Goal: Task Accomplishment & Management: Complete application form

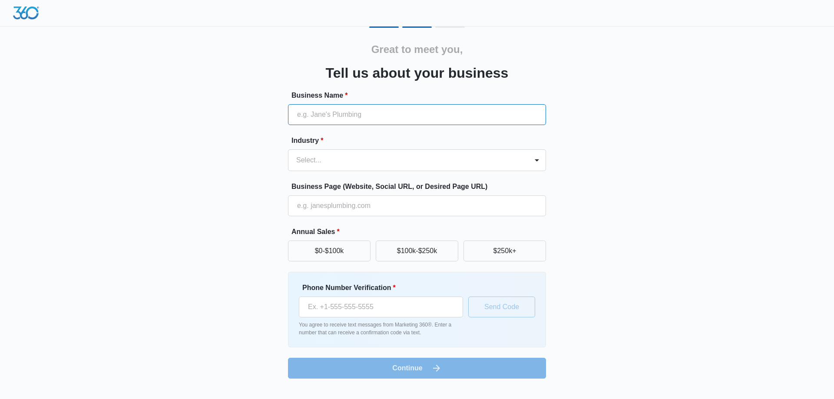
click at [330, 115] on input "Business Name *" at bounding box center [417, 114] width 258 height 21
click at [339, 115] on input "Business Name *" at bounding box center [417, 114] width 258 height 21
type input "Clearview"
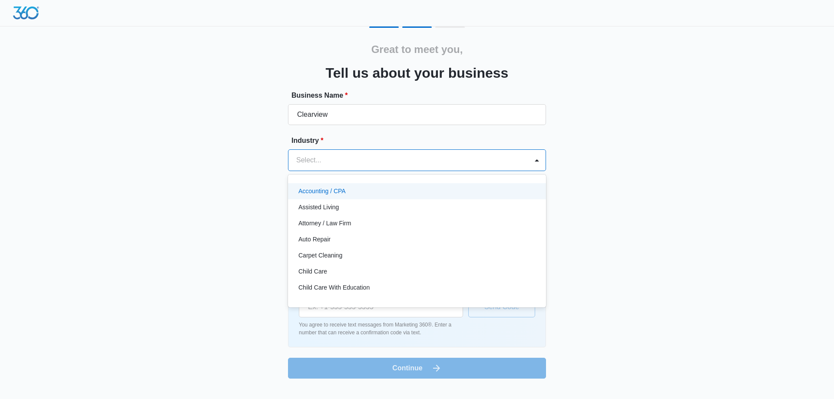
click at [425, 156] on div at bounding box center [406, 160] width 221 height 12
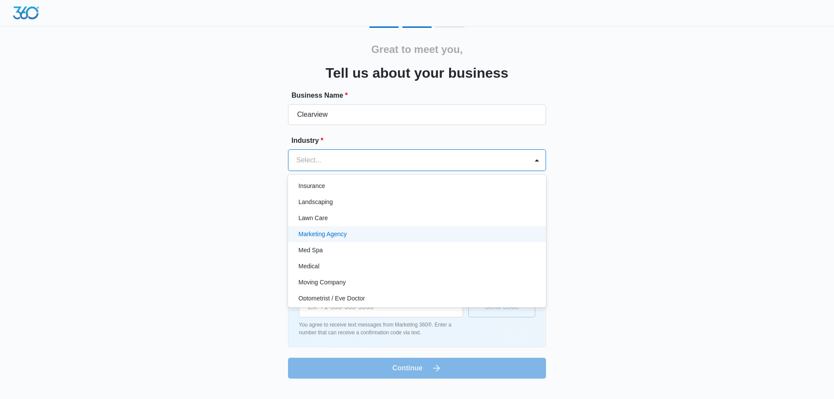
scroll to position [434, 0]
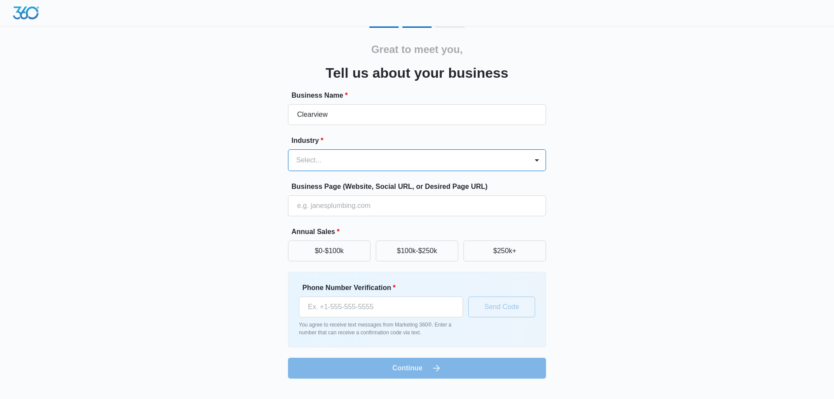
click at [323, 158] on div at bounding box center [406, 160] width 221 height 12
type input "fina"
click at [319, 194] on p "Financial" at bounding box center [310, 191] width 24 height 9
click at [345, 250] on button "$0-$100k" at bounding box center [329, 251] width 82 height 21
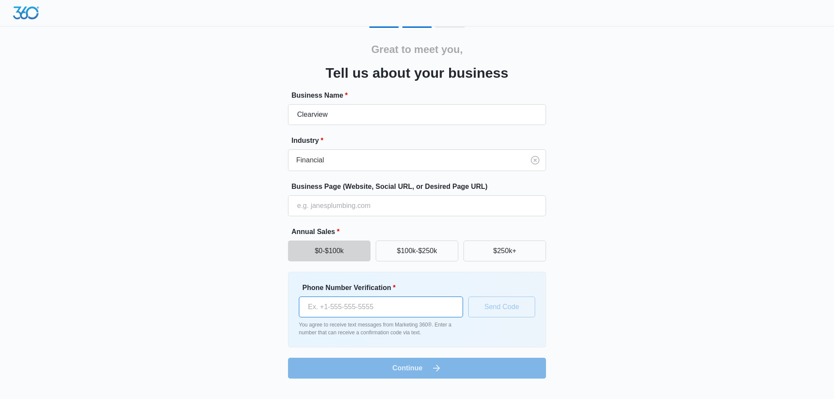
click at [320, 306] on input "Phone Number Verification *" at bounding box center [381, 307] width 164 height 21
drag, startPoint x: 594, startPoint y: 310, endPoint x: 588, endPoint y: 310, distance: 6.5
click at [594, 310] on div "Great to meet you, Tell us about your business Business Name * Clearview Indust…" at bounding box center [416, 202] width 521 height 352
click at [324, 307] on input "Phone Number Verification *" at bounding box center [381, 307] width 164 height 21
click at [342, 306] on input "Phone Number Verification *" at bounding box center [381, 307] width 164 height 21
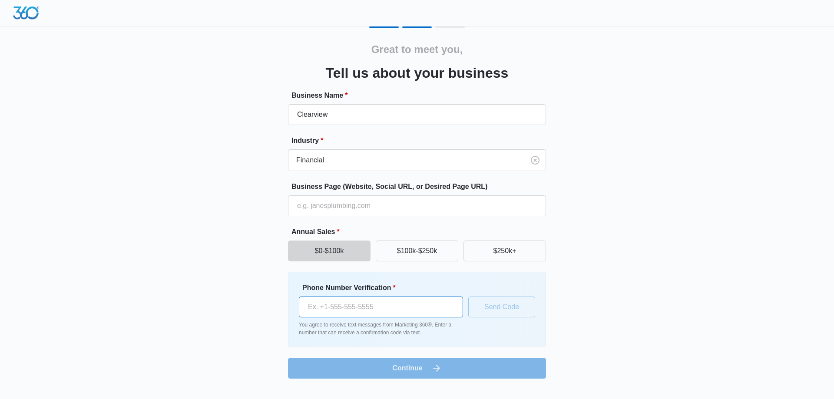
type input "[PHONE_NUMBER]"
click at [501, 307] on button "Send Code" at bounding box center [501, 307] width 67 height 21
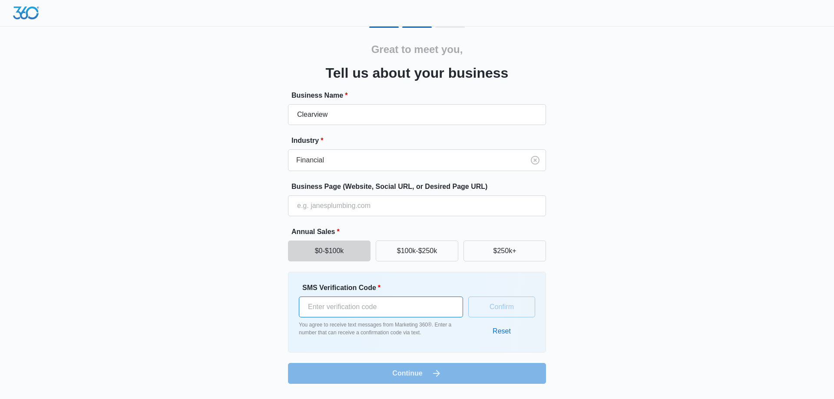
click at [394, 306] on input "SMS Verification Code *" at bounding box center [381, 307] width 164 height 21
type input "476509"
click at [515, 306] on button "Confirm" at bounding box center [501, 307] width 67 height 21
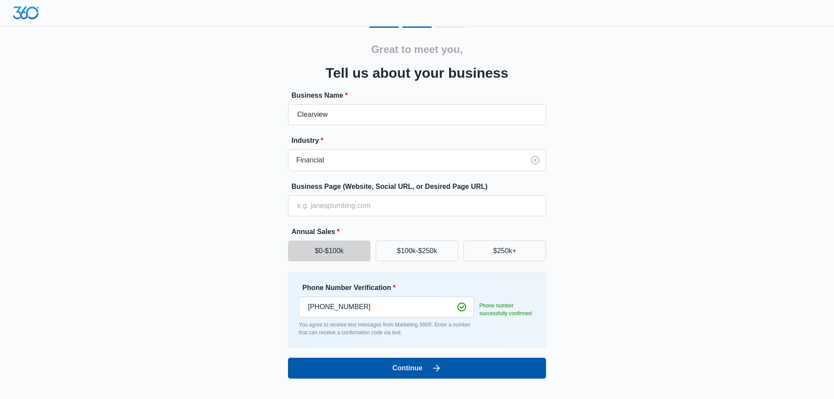
click at [418, 372] on button "Continue" at bounding box center [417, 368] width 258 height 21
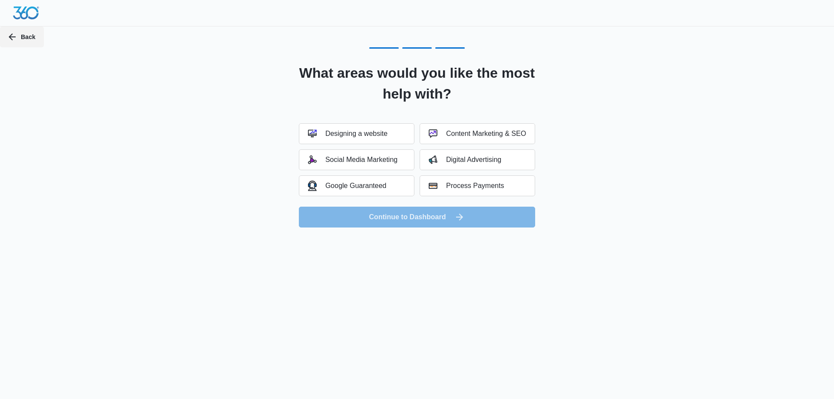
click at [20, 39] on button "Back" at bounding box center [22, 36] width 44 height 21
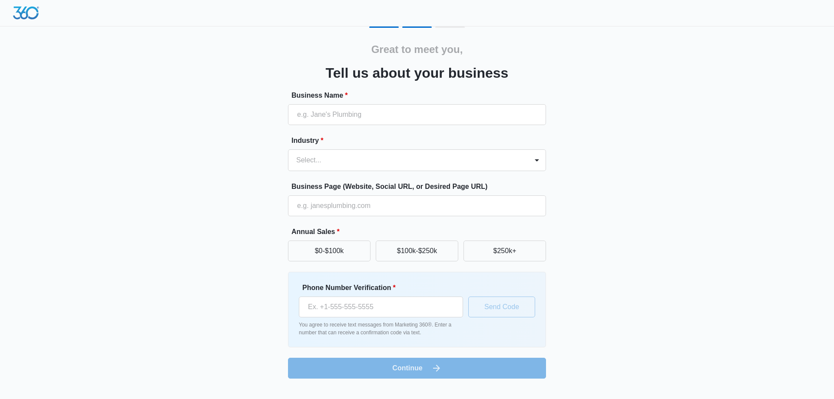
click at [593, 196] on div "Great to meet you, Tell us about your business Business Name * Industry * Selec…" at bounding box center [416, 202] width 521 height 352
click at [356, 112] on input "Business Name *" at bounding box center [417, 114] width 258 height 21
click at [230, 144] on div "Great to meet you, Tell us about your business Business Name * Industry * Selec…" at bounding box center [416, 202] width 521 height 352
click at [320, 165] on div at bounding box center [406, 160] width 221 height 12
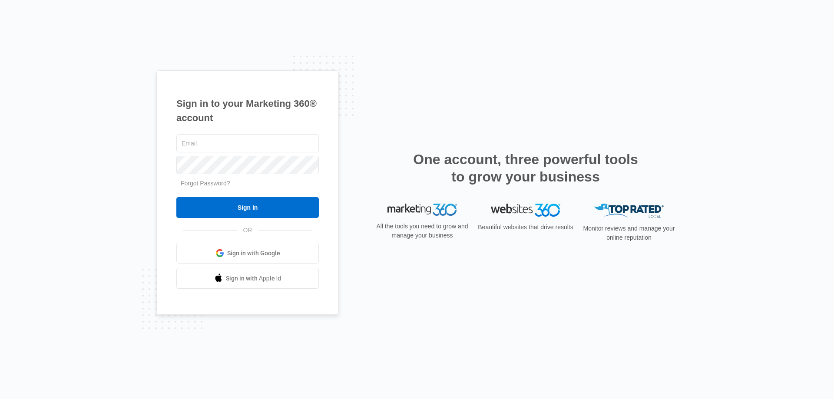
click at [244, 253] on span "Sign in with Google" at bounding box center [253, 253] width 53 height 9
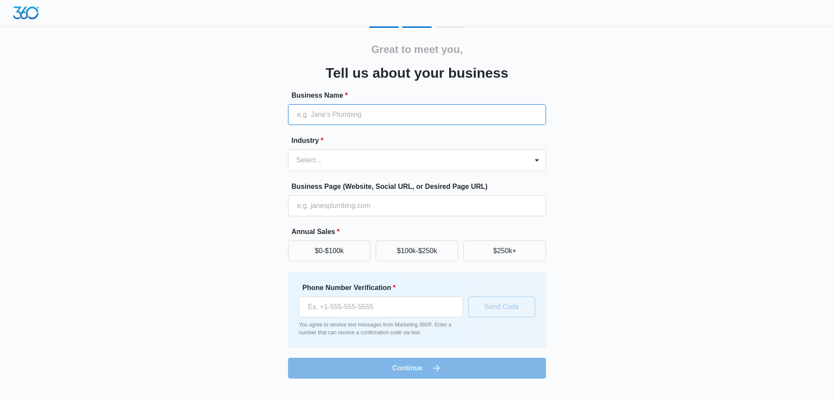
click at [316, 114] on input "Business Name *" at bounding box center [417, 114] width 258 height 21
click at [312, 160] on div at bounding box center [406, 160] width 221 height 12
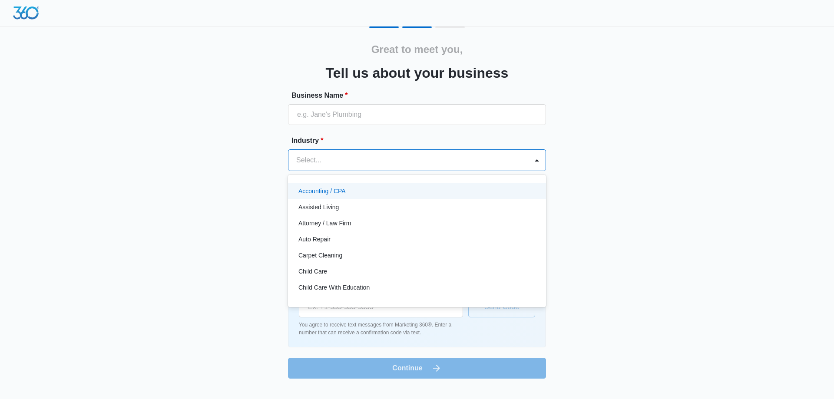
type input "f"
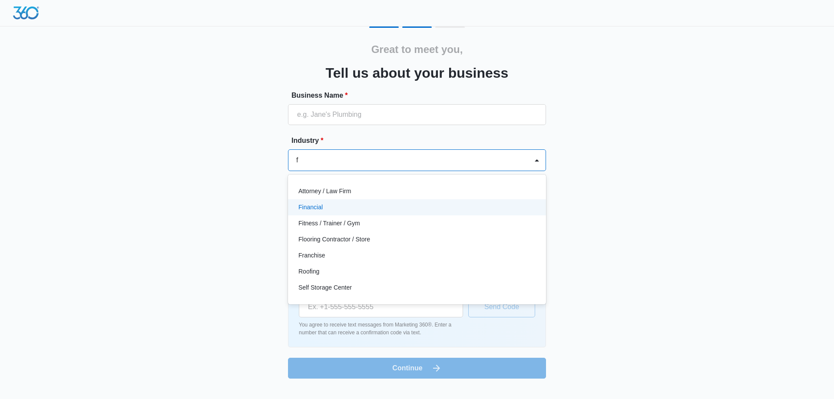
click at [318, 206] on p "Financial" at bounding box center [310, 207] width 24 height 9
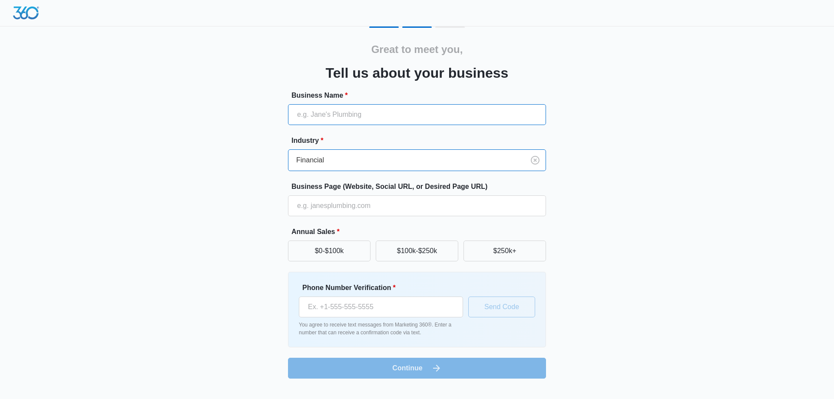
click at [319, 121] on input "Business Name *" at bounding box center [417, 114] width 258 height 21
type input "cv"
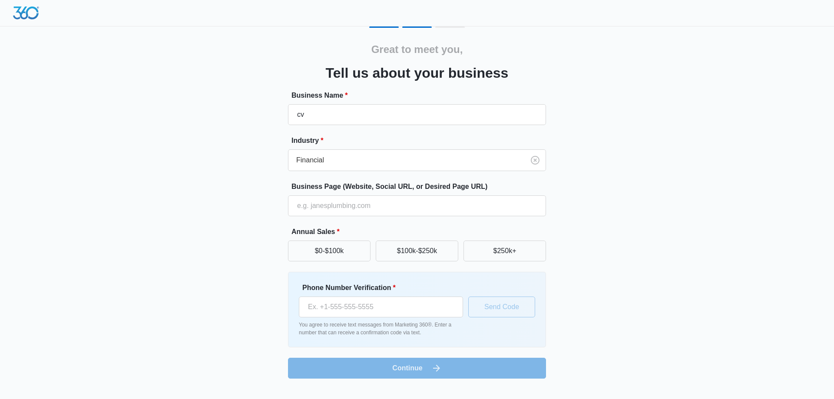
click at [587, 139] on div "Great to meet you, Tell us about your business Business Name * cv Industry * Fi…" at bounding box center [416, 202] width 521 height 352
click at [340, 255] on button "$0-$100k" at bounding box center [329, 251] width 82 height 21
click at [363, 303] on input "Phone Number Verification *" at bounding box center [381, 307] width 164 height 21
type input "[PHONE_NUMBER]"
click at [502, 310] on button "Send Code" at bounding box center [501, 307] width 67 height 21
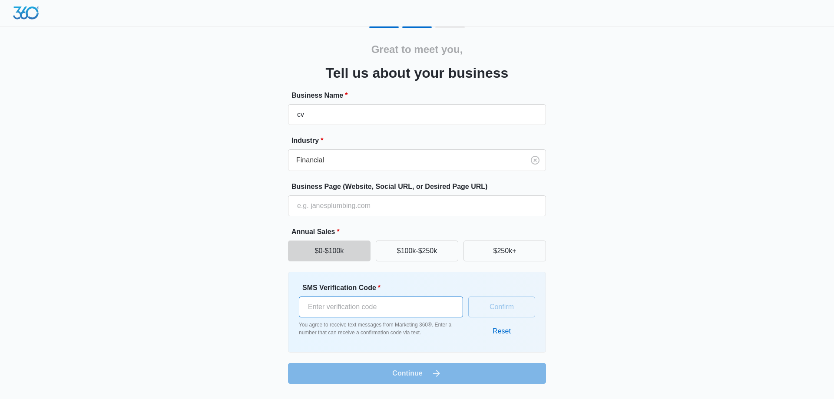
click at [341, 307] on input "SMS Verification Code *" at bounding box center [381, 307] width 164 height 21
type input "537419"
click at [498, 308] on button "Confirm" at bounding box center [501, 307] width 67 height 21
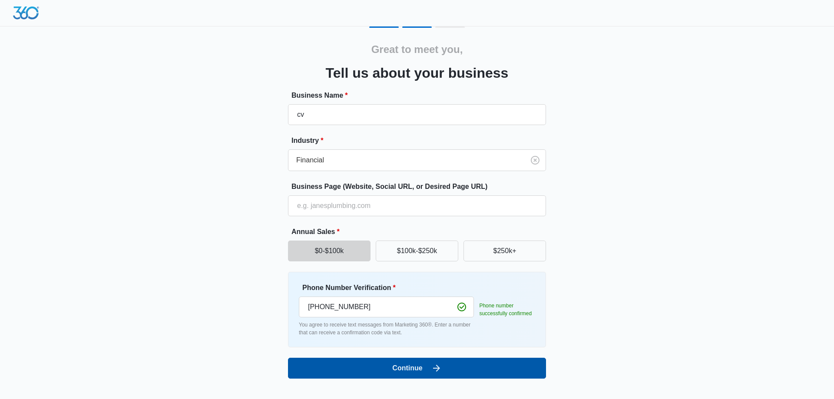
click at [416, 376] on button "Continue" at bounding box center [417, 368] width 258 height 21
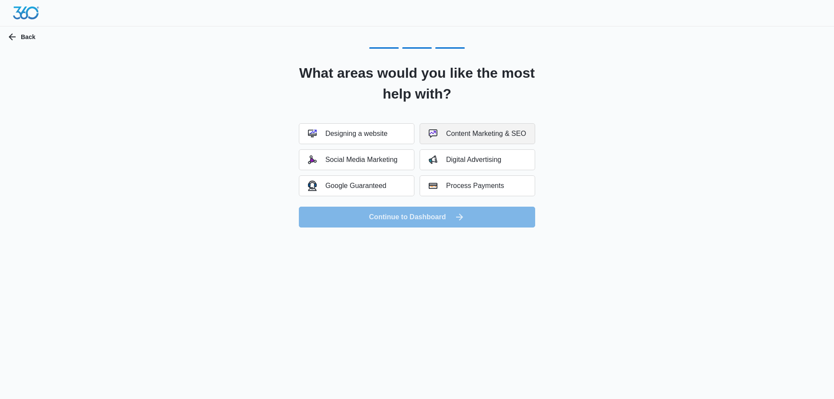
click at [449, 135] on div "Content Marketing & SEO" at bounding box center [476, 133] width 97 height 9
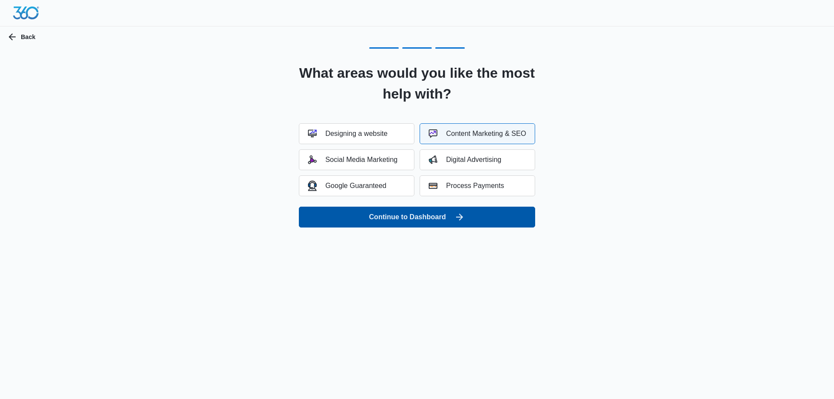
click at [402, 216] on button "Continue to Dashboard" at bounding box center [417, 217] width 236 height 21
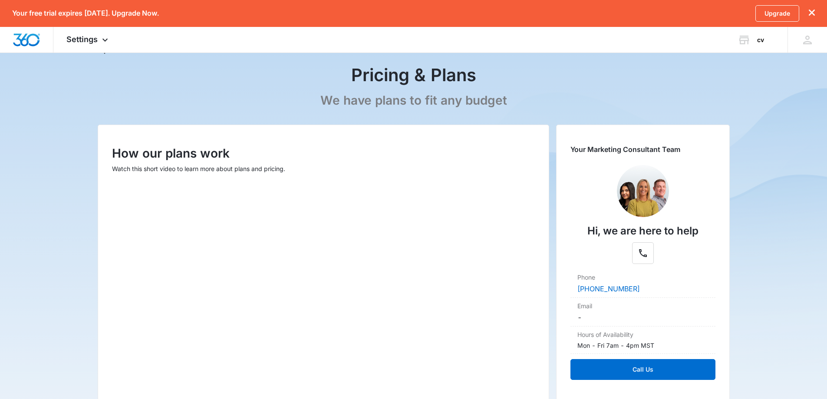
scroll to position [87, 0]
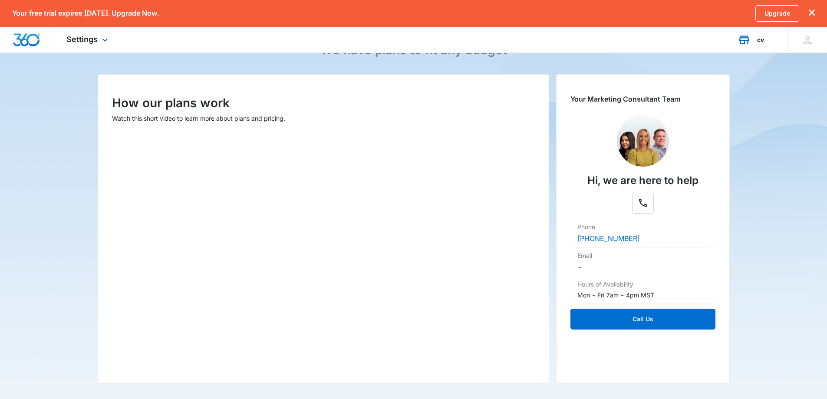
click at [752, 41] on div "cv Your Accounts View All" at bounding box center [756, 40] width 63 height 26
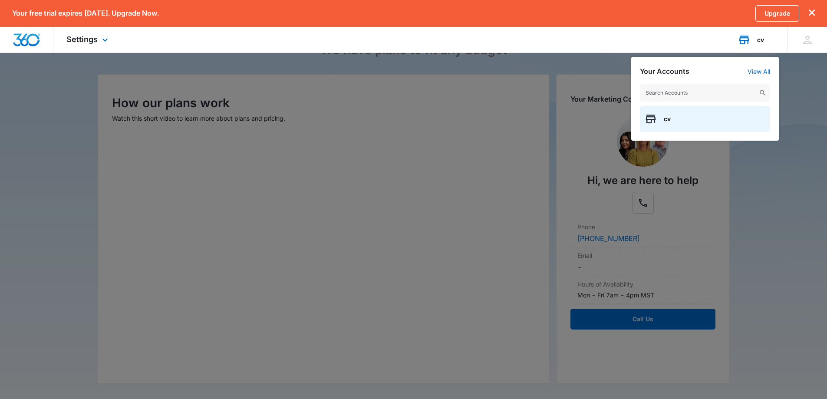
click at [751, 41] on div "cv Your Accounts View All cv" at bounding box center [756, 40] width 63 height 26
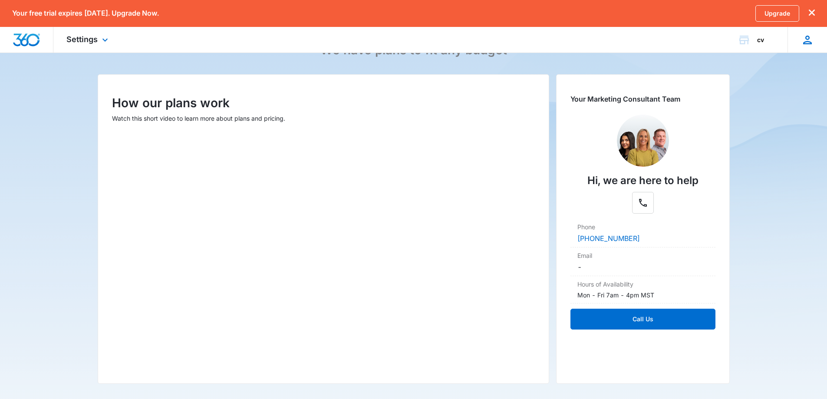
click at [807, 43] on icon at bounding box center [807, 39] width 13 height 13
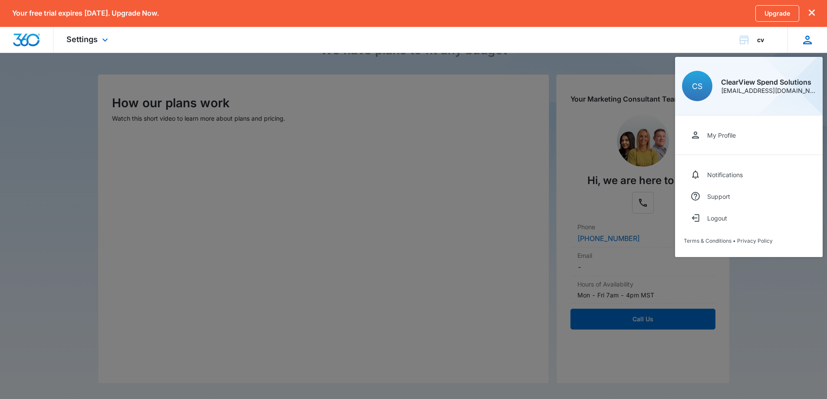
click at [808, 40] on icon at bounding box center [807, 39] width 13 height 13
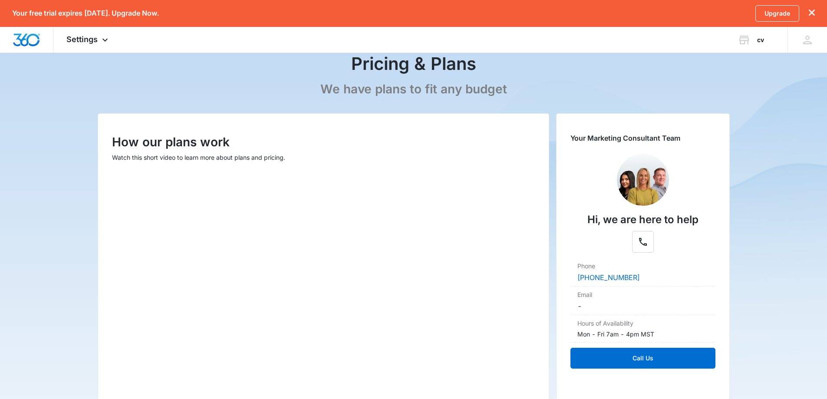
scroll to position [130, 0]
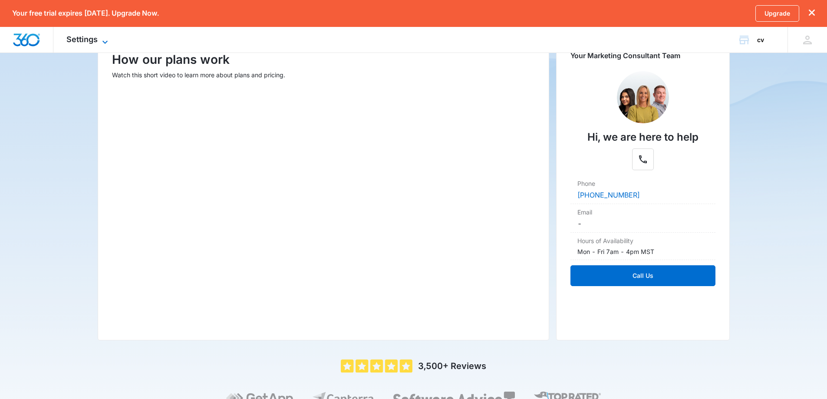
click at [84, 36] on span "Settings" at bounding box center [81, 39] width 31 height 9
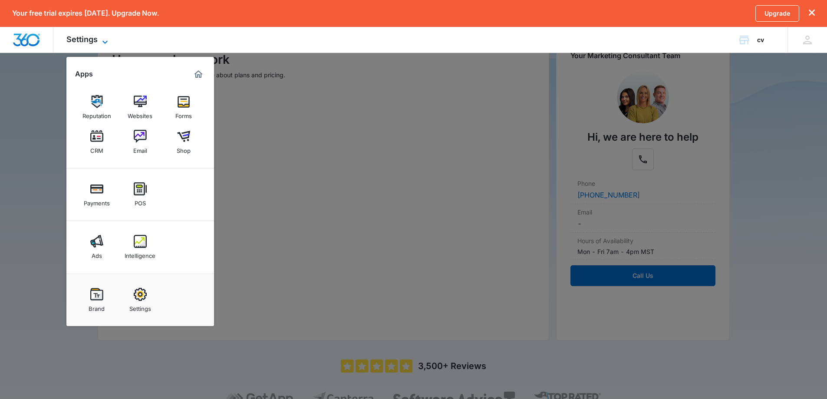
click at [85, 38] on span "Settings" at bounding box center [81, 39] width 31 height 9
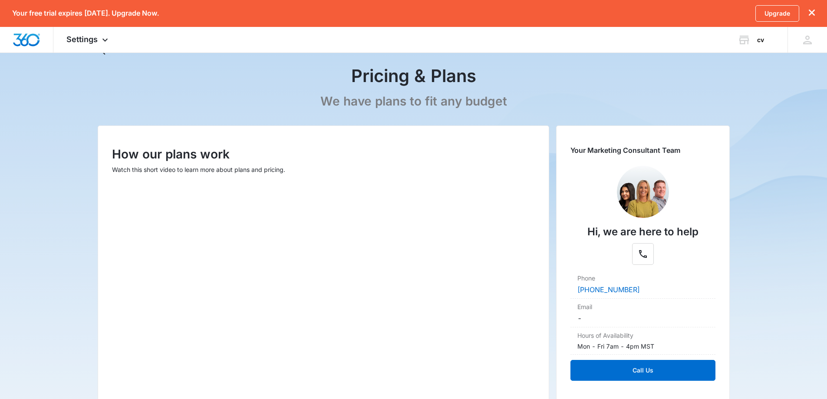
scroll to position [0, 0]
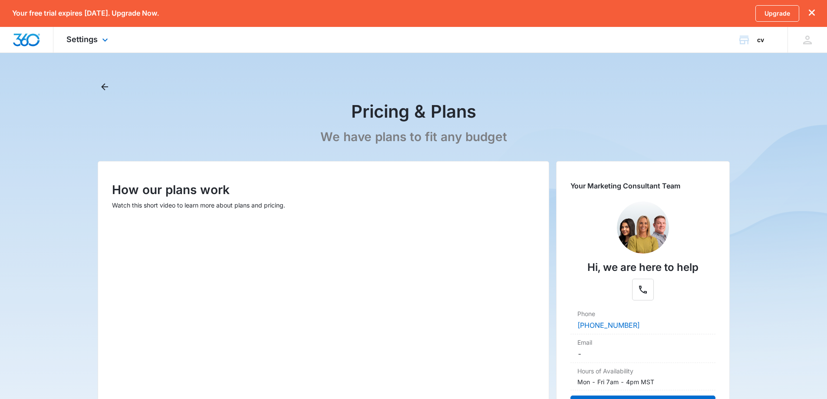
click at [98, 41] on div "Settings Apps Reputation Websites Forms CRM Email Shop Payments POS Ads Intelli…" at bounding box center [88, 40] width 70 height 26
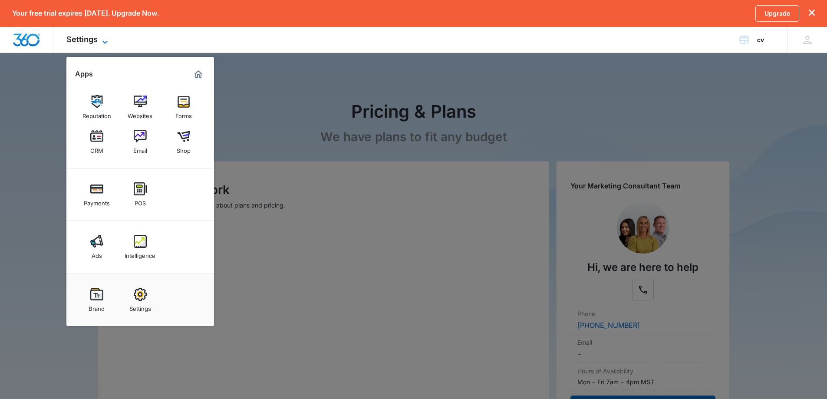
click at [95, 41] on span "Settings" at bounding box center [81, 39] width 31 height 9
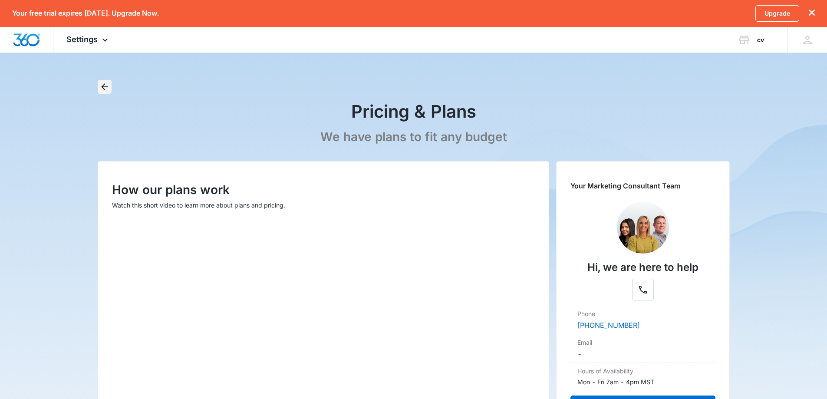
click at [109, 89] on icon "Back" at bounding box center [104, 87] width 10 height 10
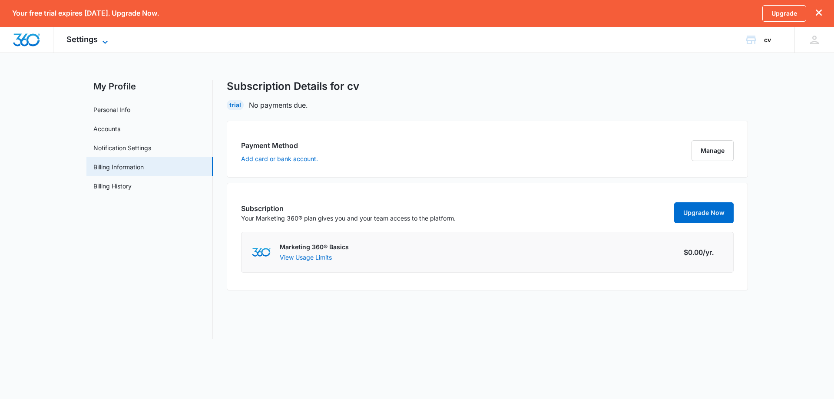
click at [82, 38] on span "Settings" at bounding box center [81, 39] width 31 height 9
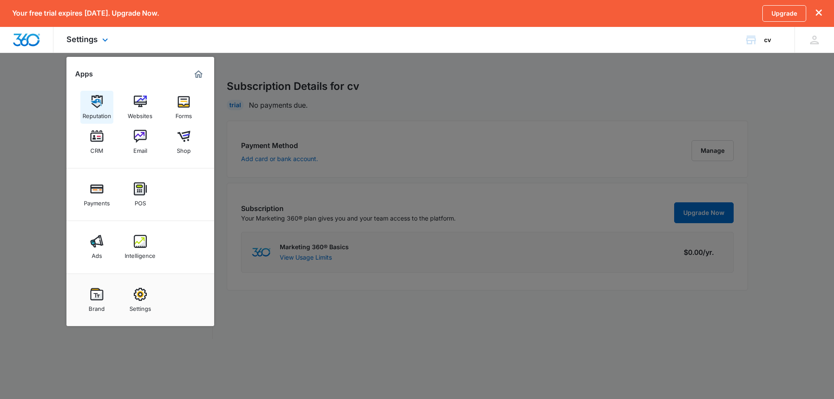
click at [96, 102] on img at bounding box center [96, 101] width 13 height 13
